Goal: Communication & Community: Share content

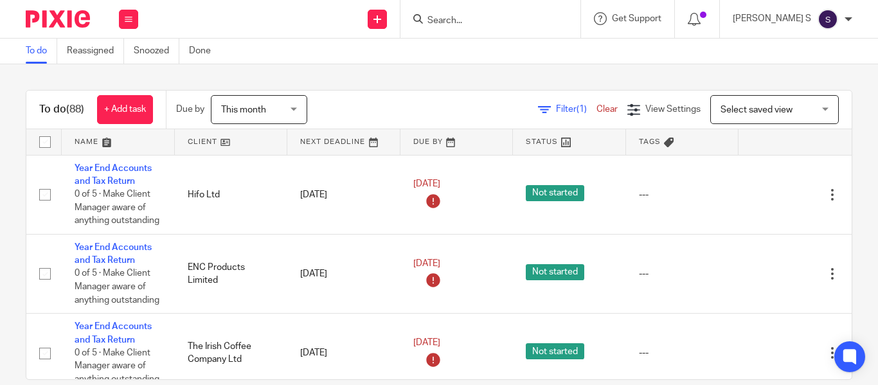
click at [470, 21] on input "Search" at bounding box center [484, 21] width 116 height 12
click at [556, 109] on span "Filter (1)" at bounding box center [576, 109] width 40 height 9
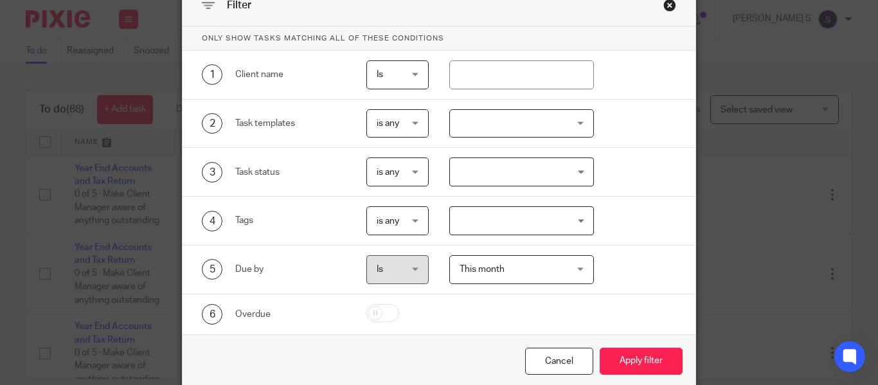
scroll to position [67, 0]
click at [495, 130] on div at bounding box center [521, 123] width 145 height 29
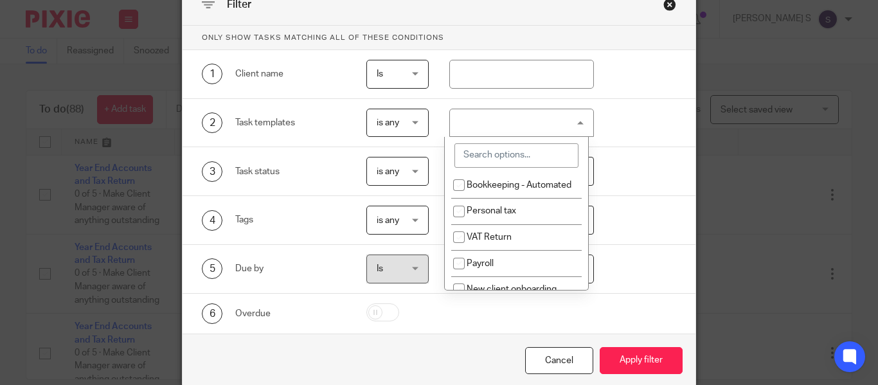
scroll to position [113, 0]
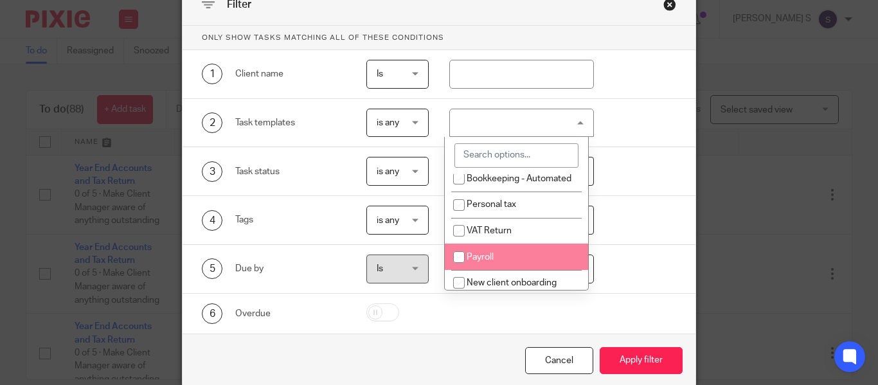
click at [504, 270] on li "Payroll" at bounding box center [516, 257] width 143 height 26
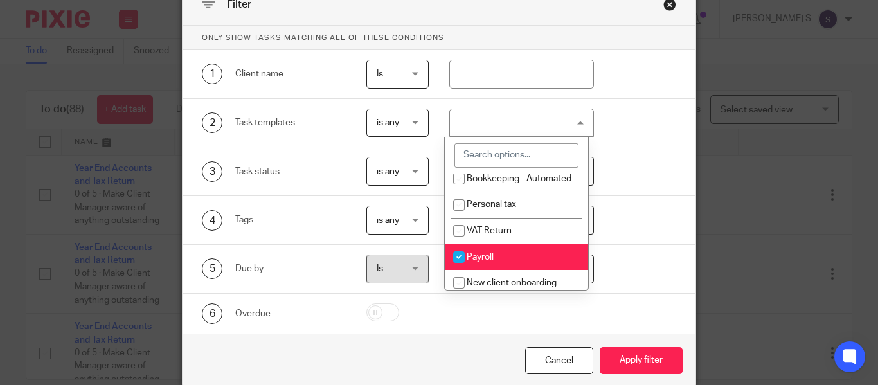
click at [504, 270] on li "Payroll" at bounding box center [516, 257] width 143 height 26
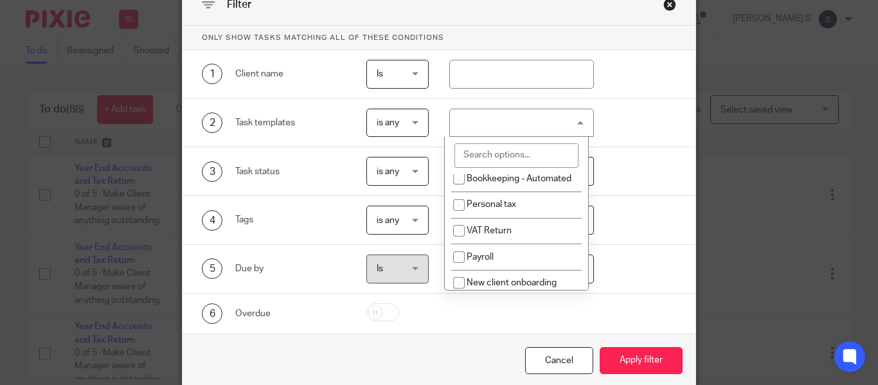
click at [504, 270] on li "Payroll" at bounding box center [516, 257] width 143 height 26
checkbox input "true"
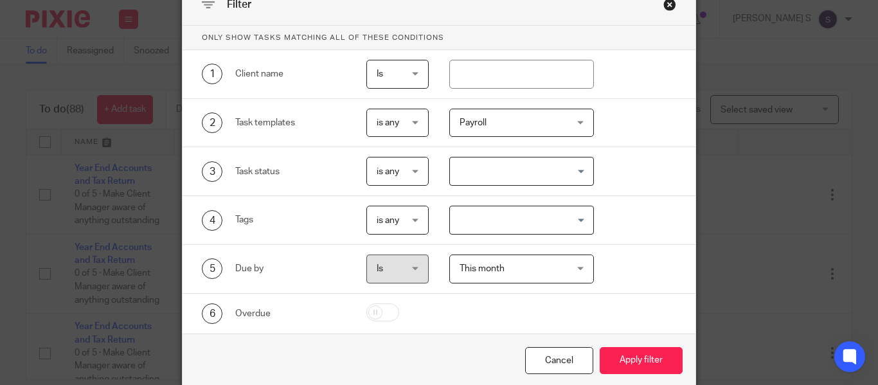
click at [511, 321] on div at bounding box center [511, 313] width 165 height 21
click at [641, 362] on button "Apply filter" at bounding box center [641, 361] width 83 height 28
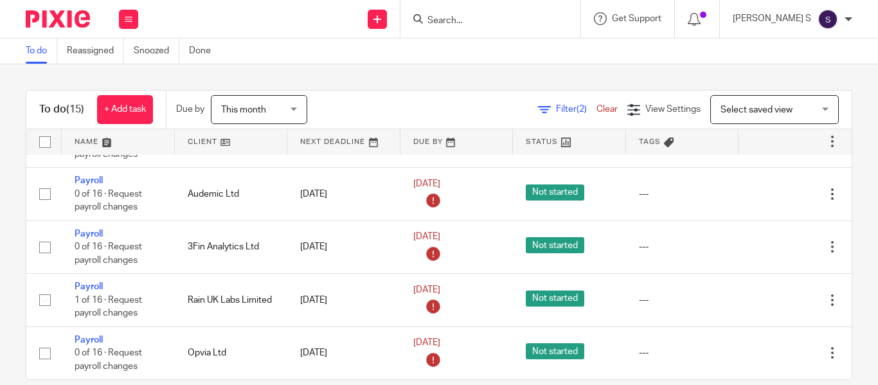
scroll to position [21, 0]
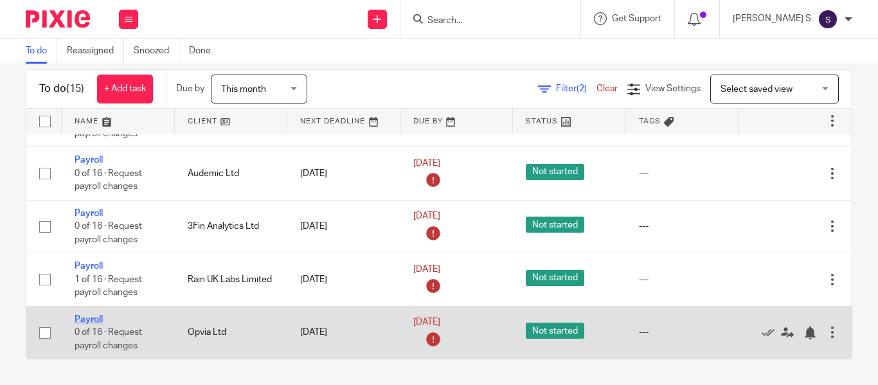
click at [96, 315] on link "Payroll" at bounding box center [89, 319] width 28 height 9
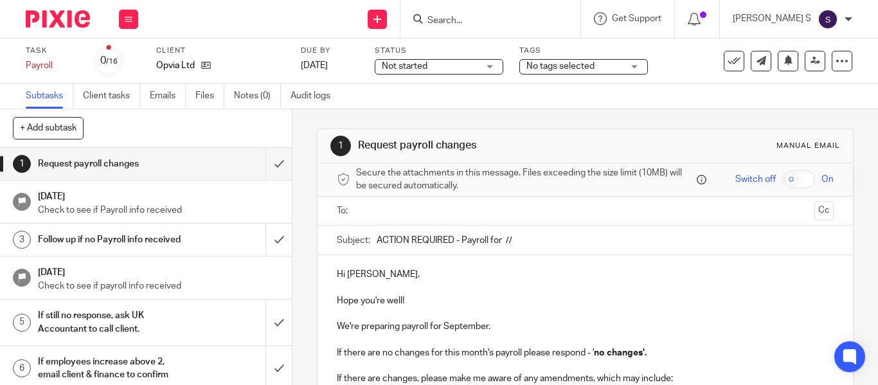
click at [515, 237] on input "ACTION REQUIRED - Payroll for //" at bounding box center [605, 240] width 457 height 29
type input "ACTION REQUIRED - Payroll for [DATE]"
click at [510, 304] on p "Hope you're well!" at bounding box center [585, 300] width 497 height 13
click at [482, 291] on p at bounding box center [585, 287] width 497 height 13
click at [521, 192] on span "Secure the attachments in this message. Files exceeding the size limit (10MB) w…" at bounding box center [524, 179] width 337 height 26
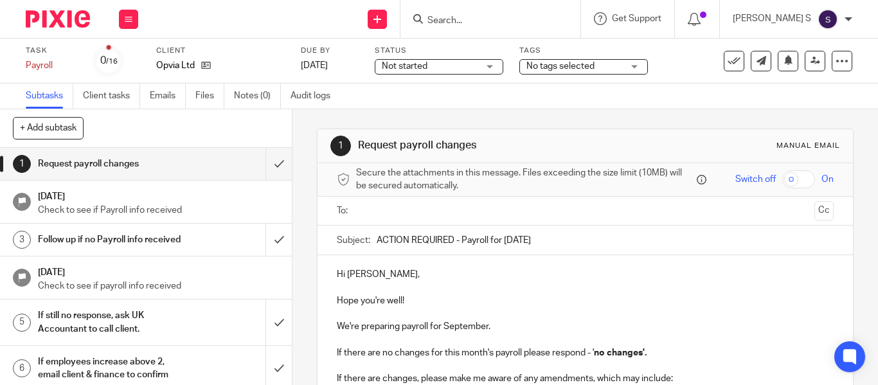
click at [522, 215] on input "text" at bounding box center [585, 211] width 448 height 15
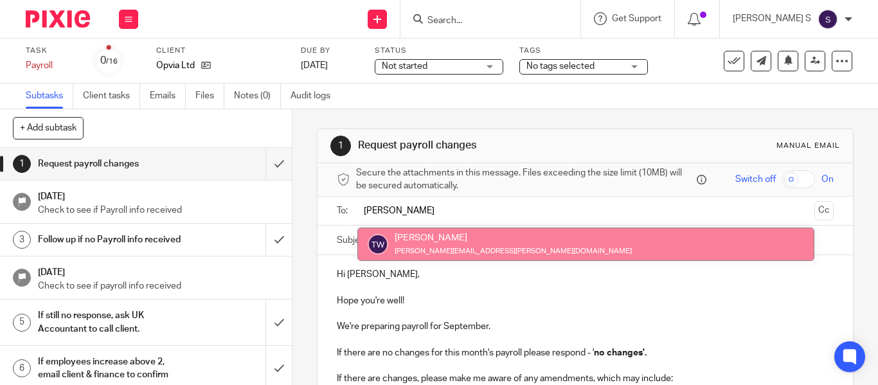
type input "[PERSON_NAME]"
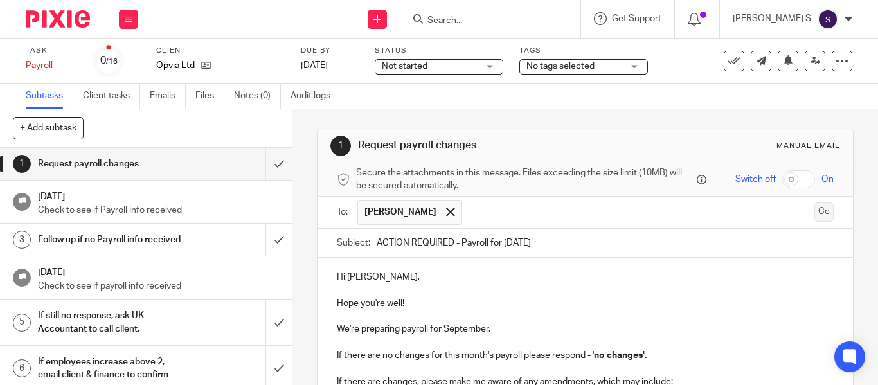
click at [814, 209] on button "Cc" at bounding box center [823, 211] width 19 height 19
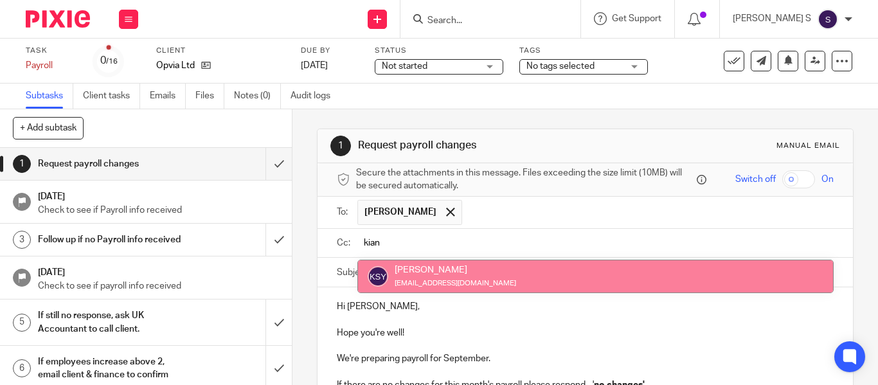
type input "kian"
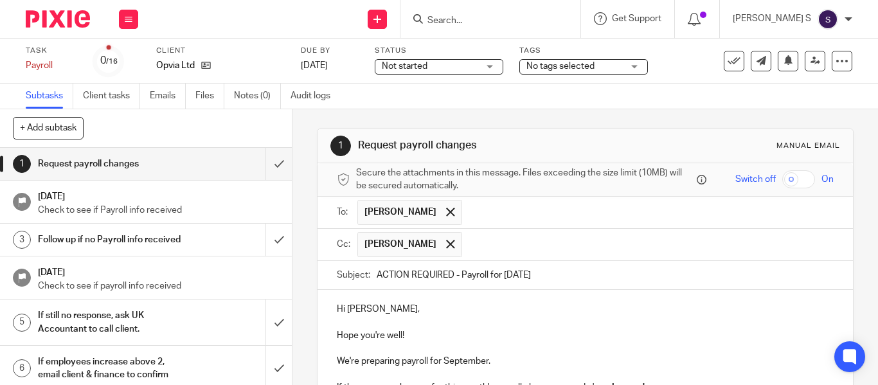
click at [527, 254] on input "text" at bounding box center [649, 244] width 360 height 25
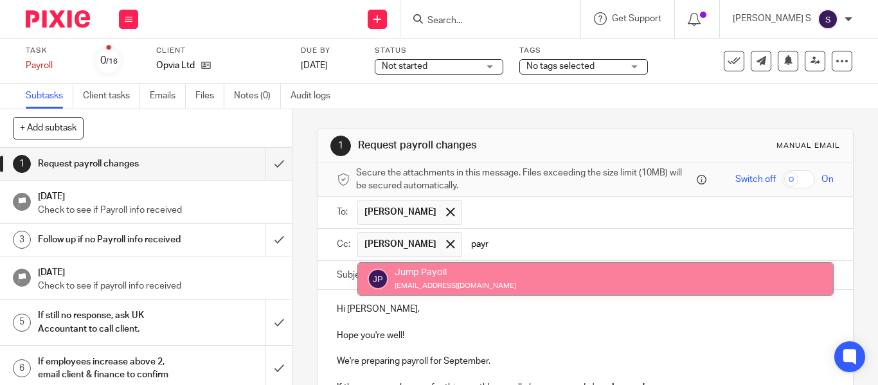
type input "payr"
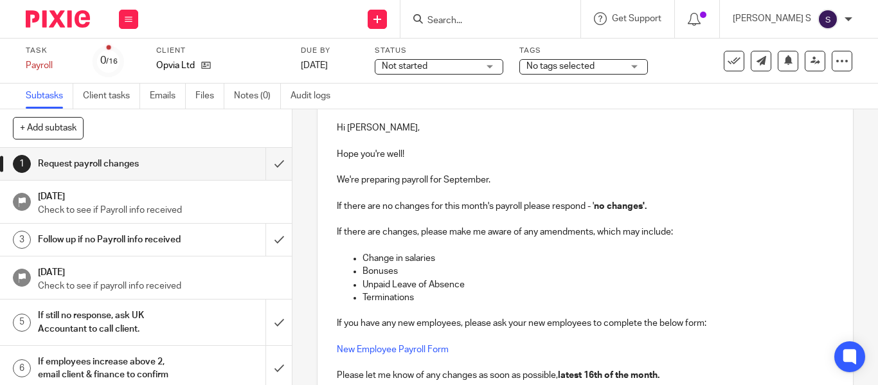
scroll to position [329, 0]
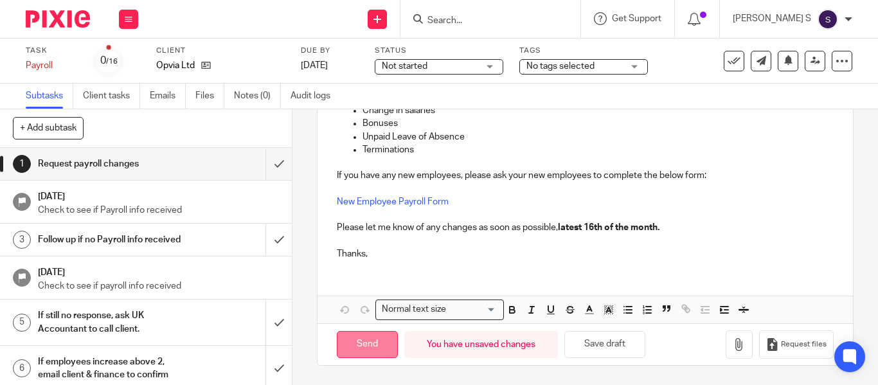
click at [353, 354] on input "Send" at bounding box center [367, 345] width 61 height 28
type input "Sent"
